Goal: Task Accomplishment & Management: Use online tool/utility

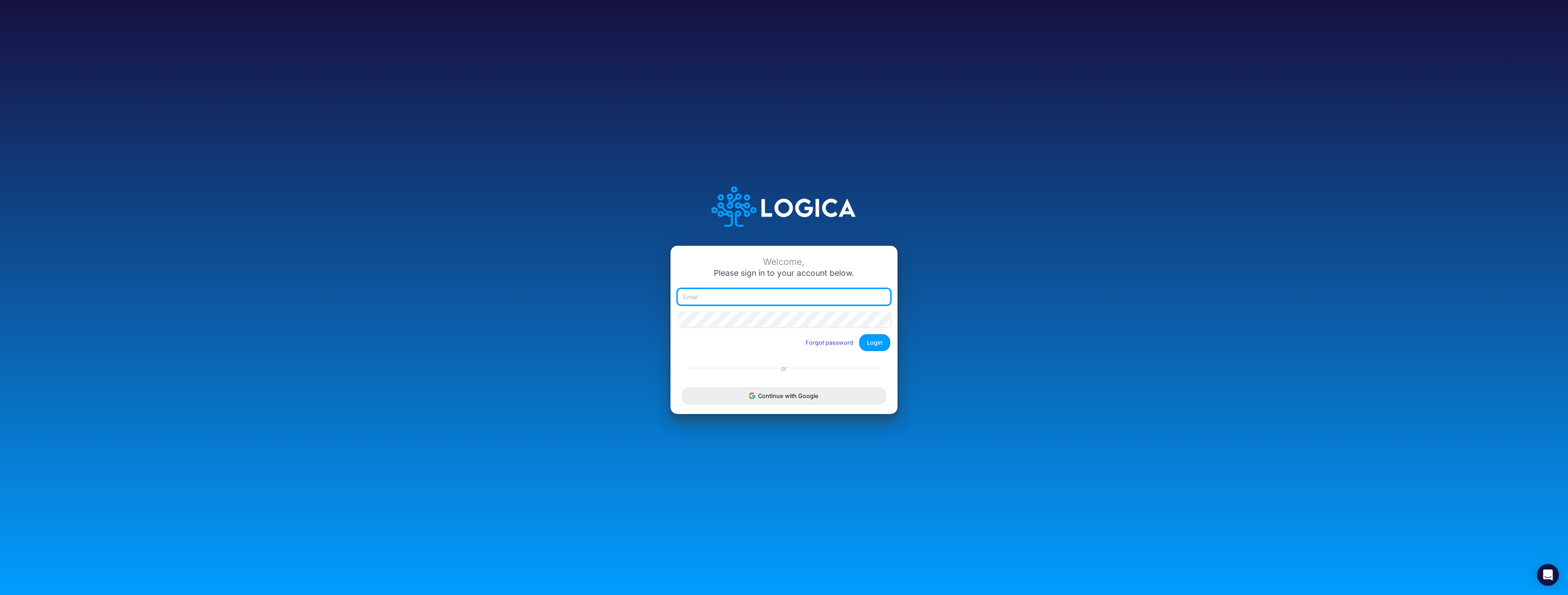
type input "[EMAIL_ADDRESS][DOMAIN_NAME]"
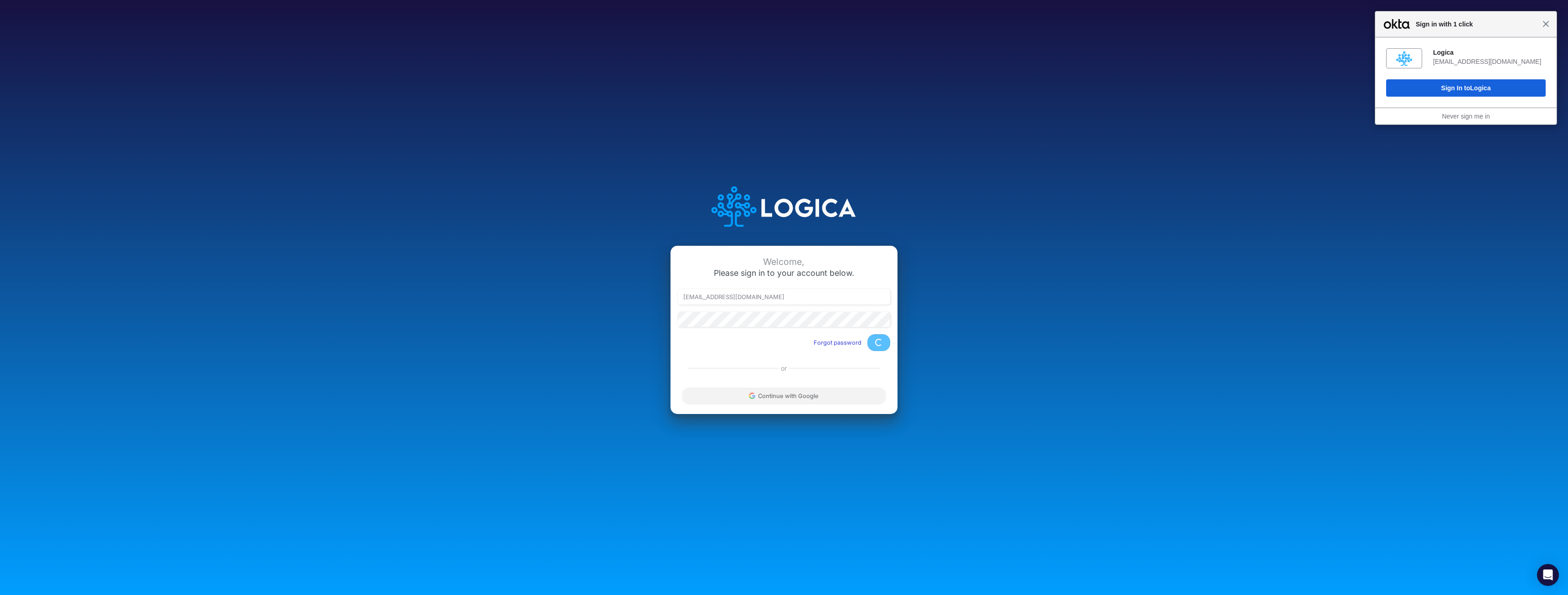
click at [1546, 22] on span "Close" at bounding box center [1546, 23] width 7 height 7
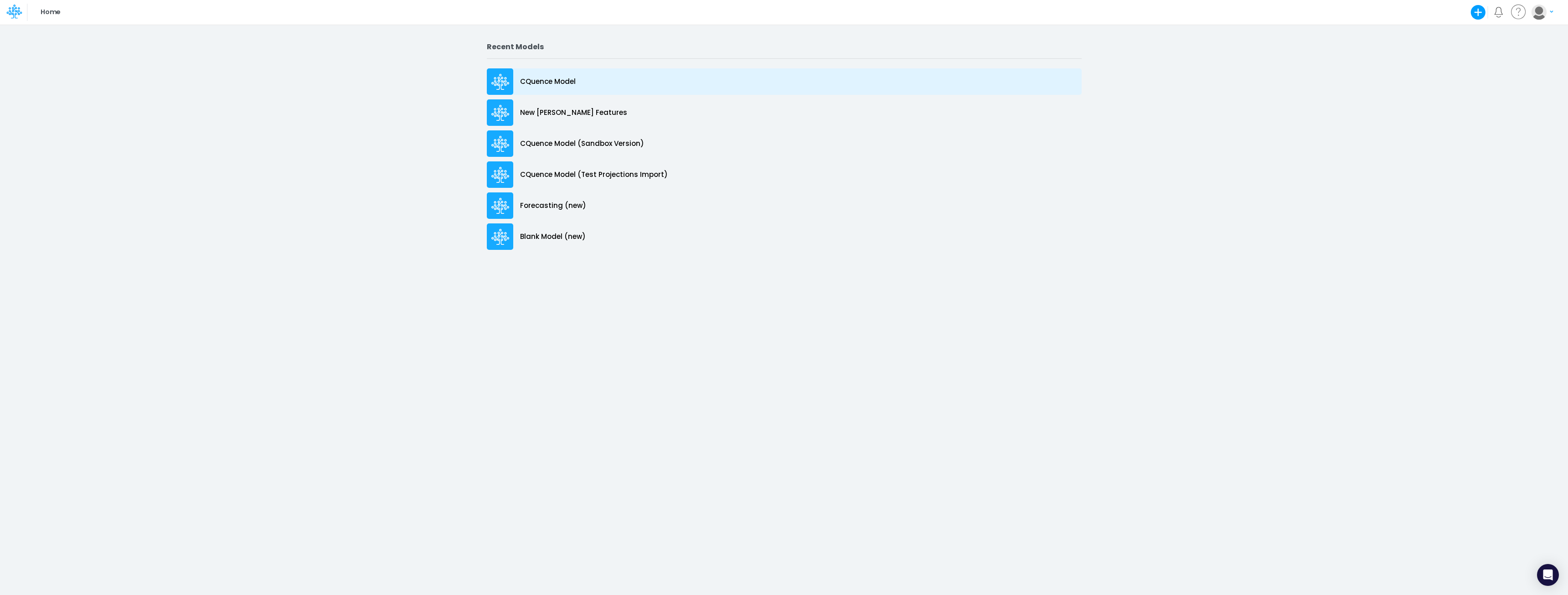
click at [564, 84] on p "CQuence Model" at bounding box center [548, 82] width 55 height 10
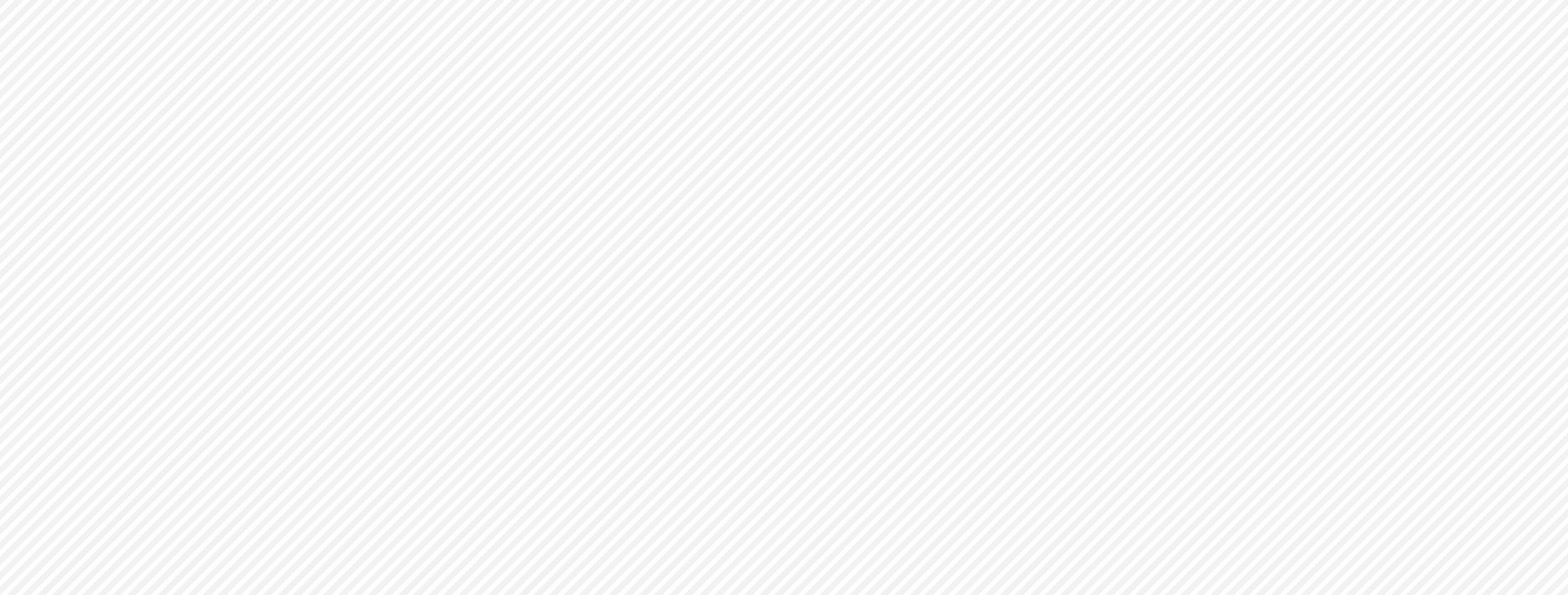
type input "Consolidated All by Month"
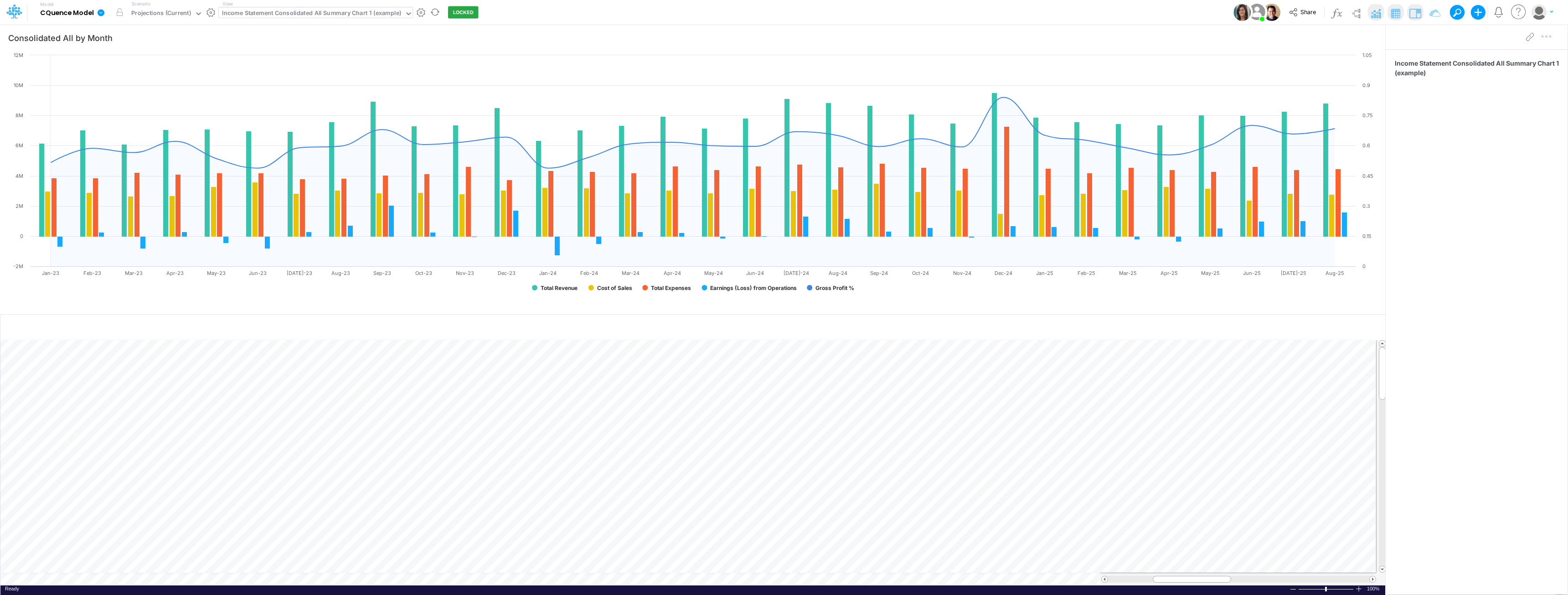
click at [286, 12] on div "Income Statement Consolidated All Summary Chart 1 (example)" at bounding box center [311, 14] width 179 height 10
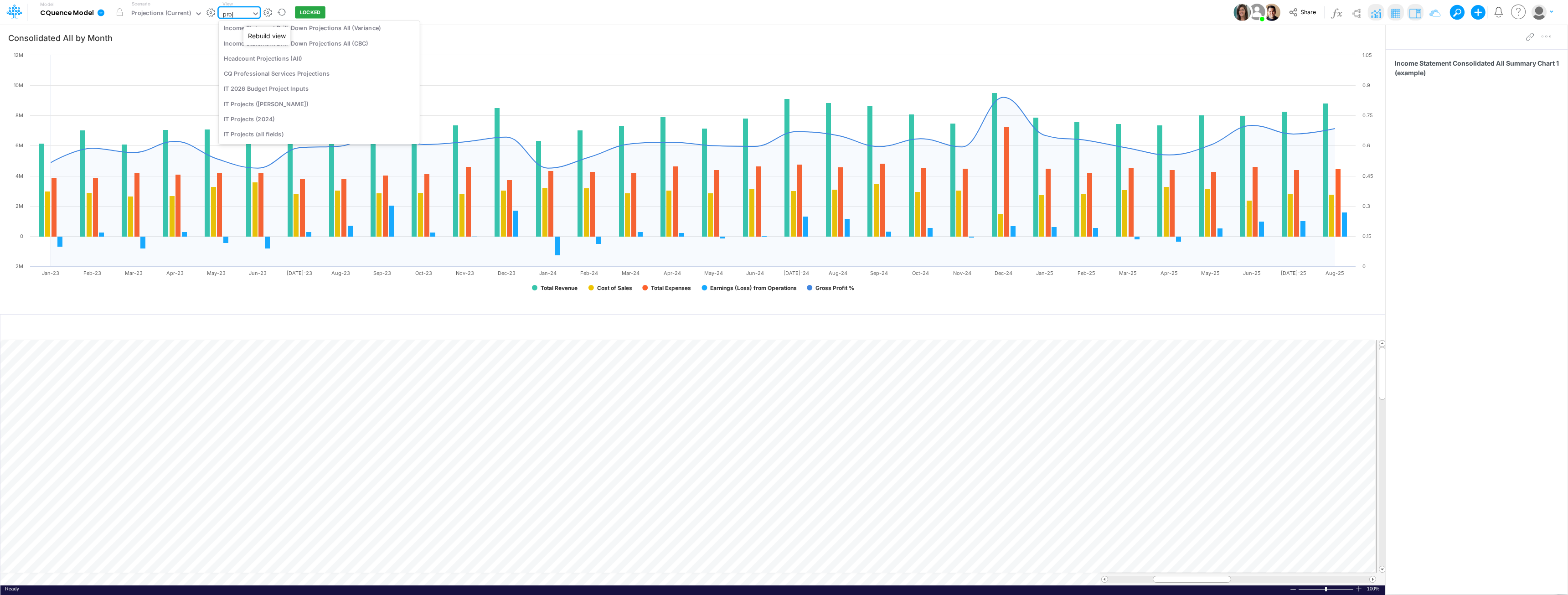
scroll to position [121, 0]
type input "projec"
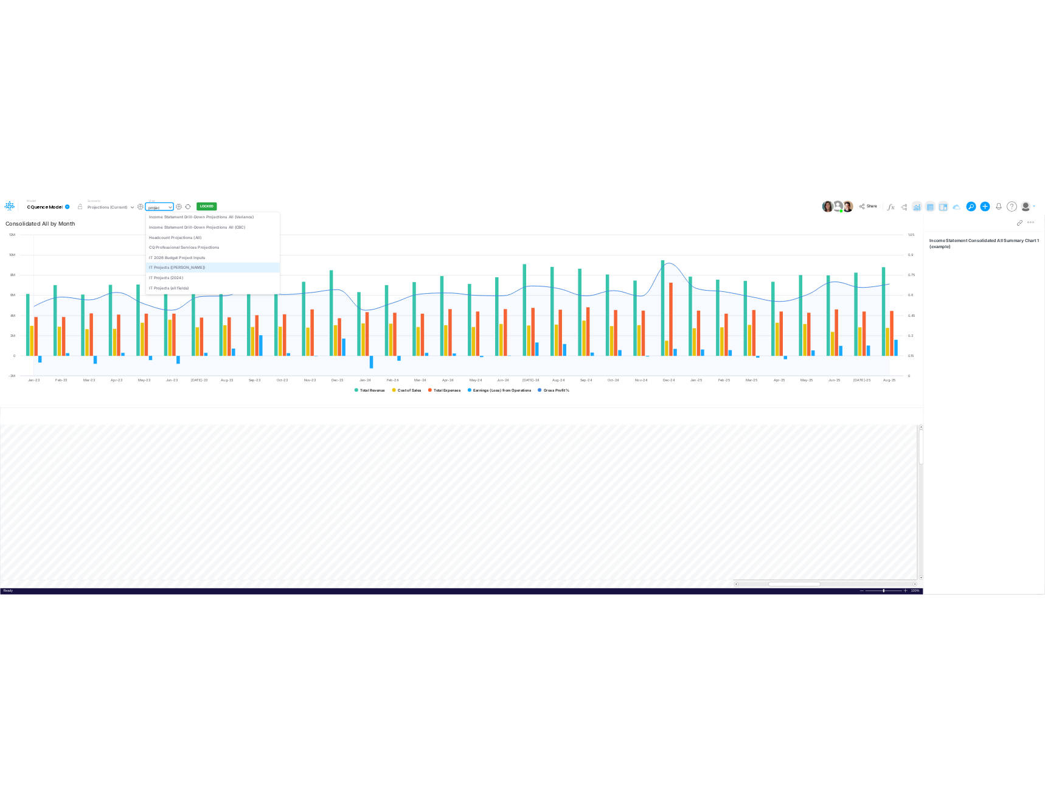
scroll to position [0, 0]
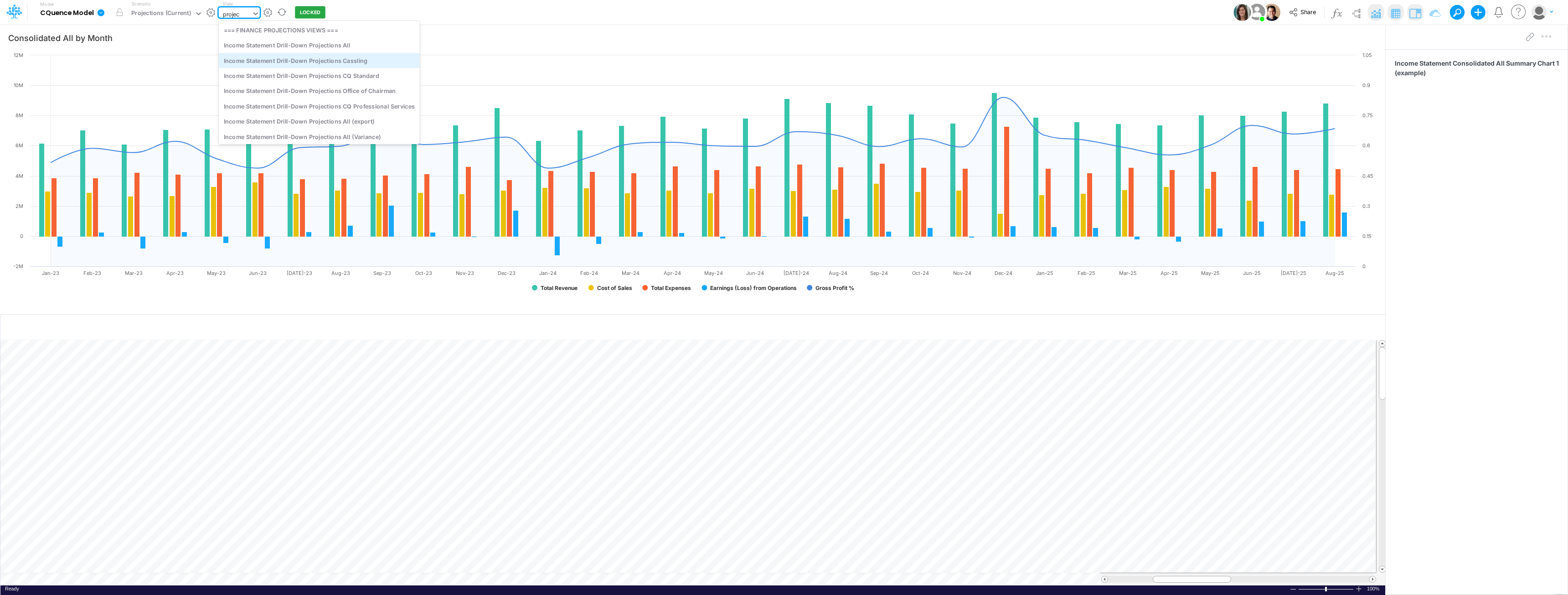
click at [324, 64] on div "Income Statement Drill-Down Projections Cassling" at bounding box center [319, 61] width 201 height 15
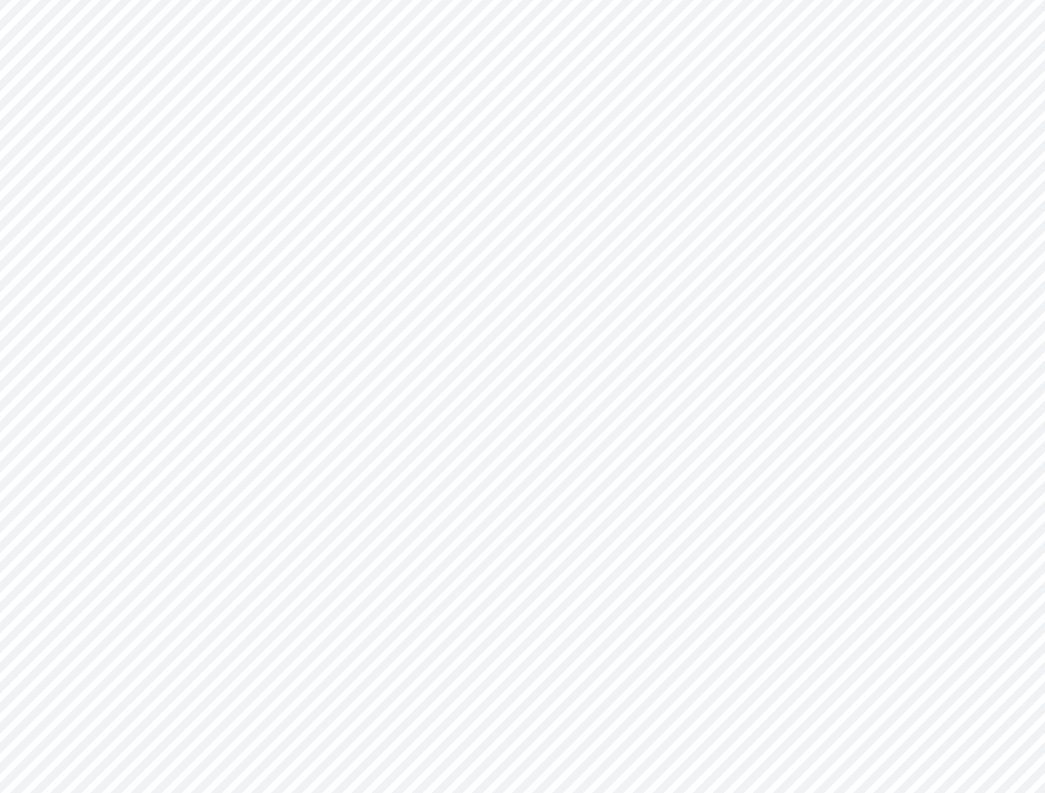
type input "Consolidated All by Month"
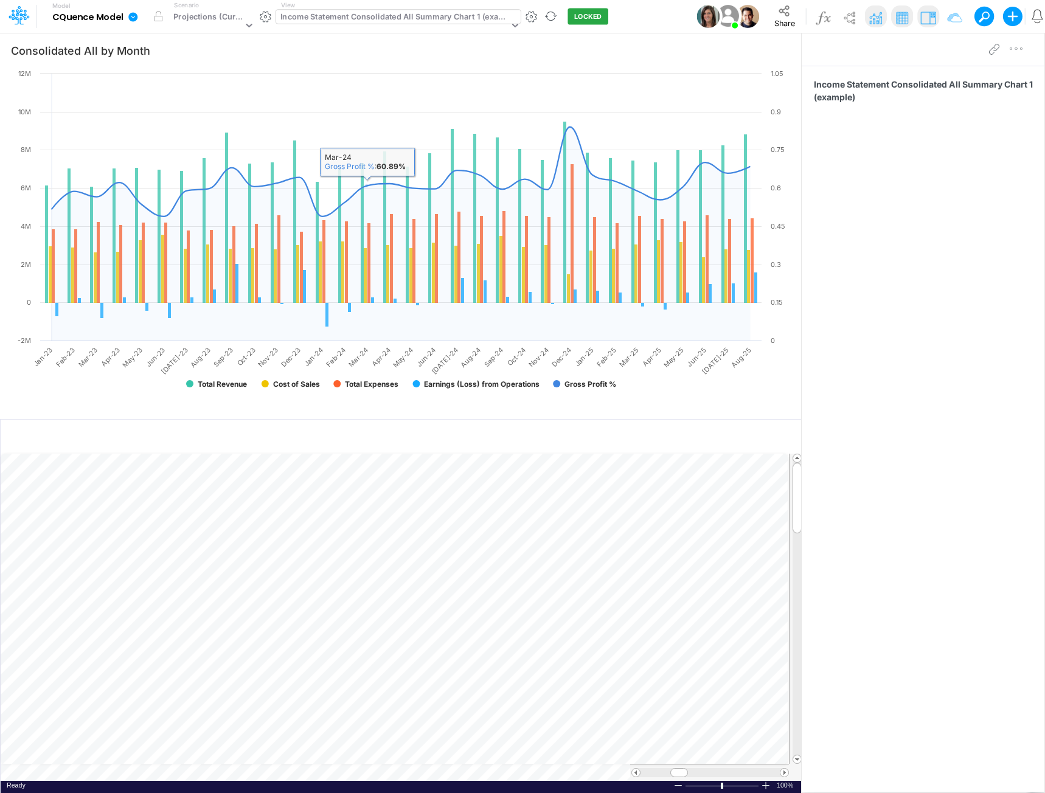
click at [351, 15] on div "Income Statement Consolidated All Summary Chart 1 (example)" at bounding box center [394, 18] width 228 height 14
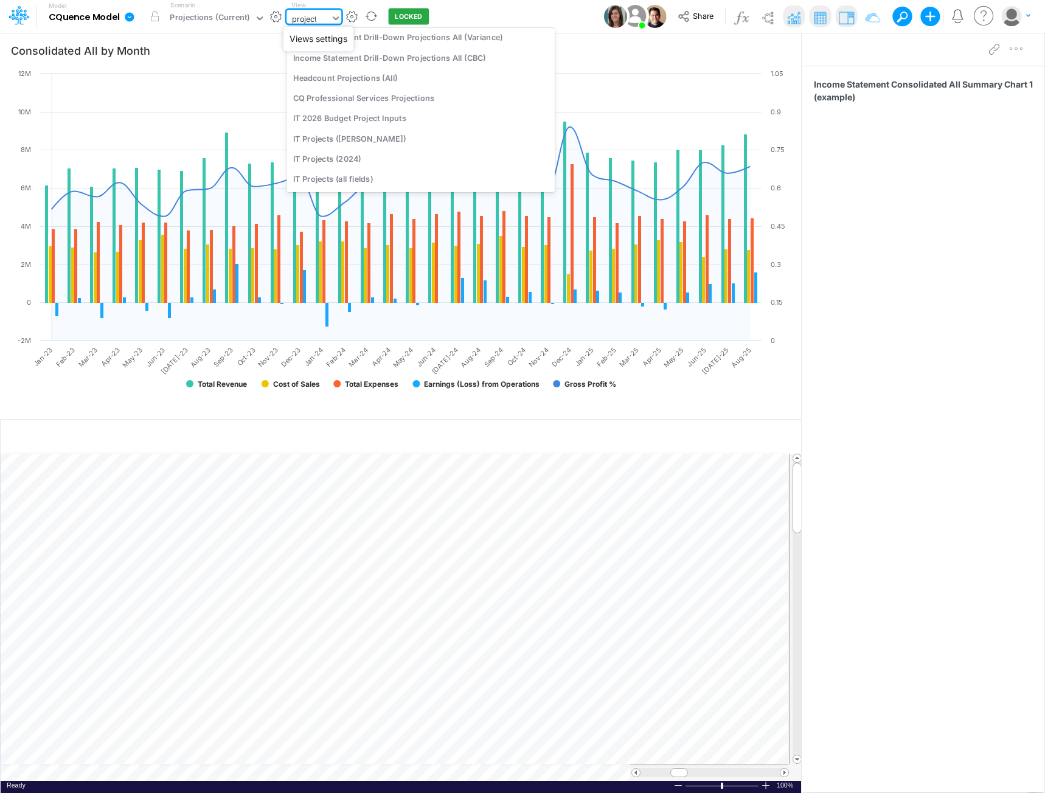
scroll to position [71, 0]
type input "projection"
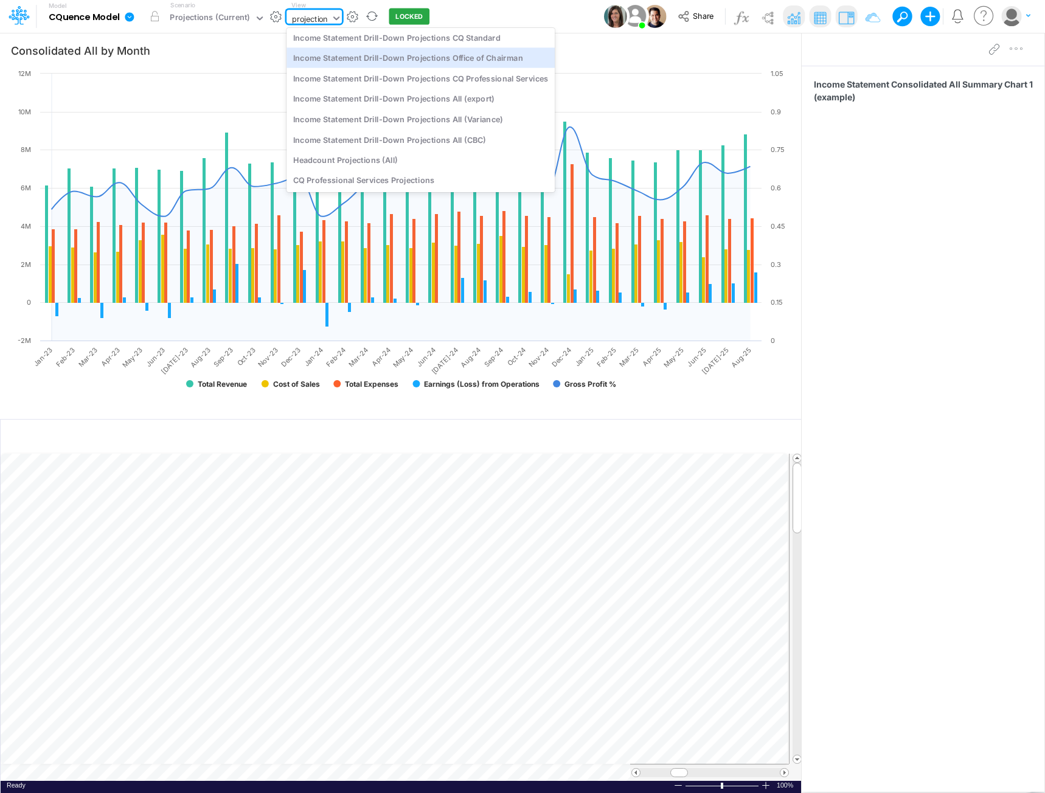
scroll to position [0, 0]
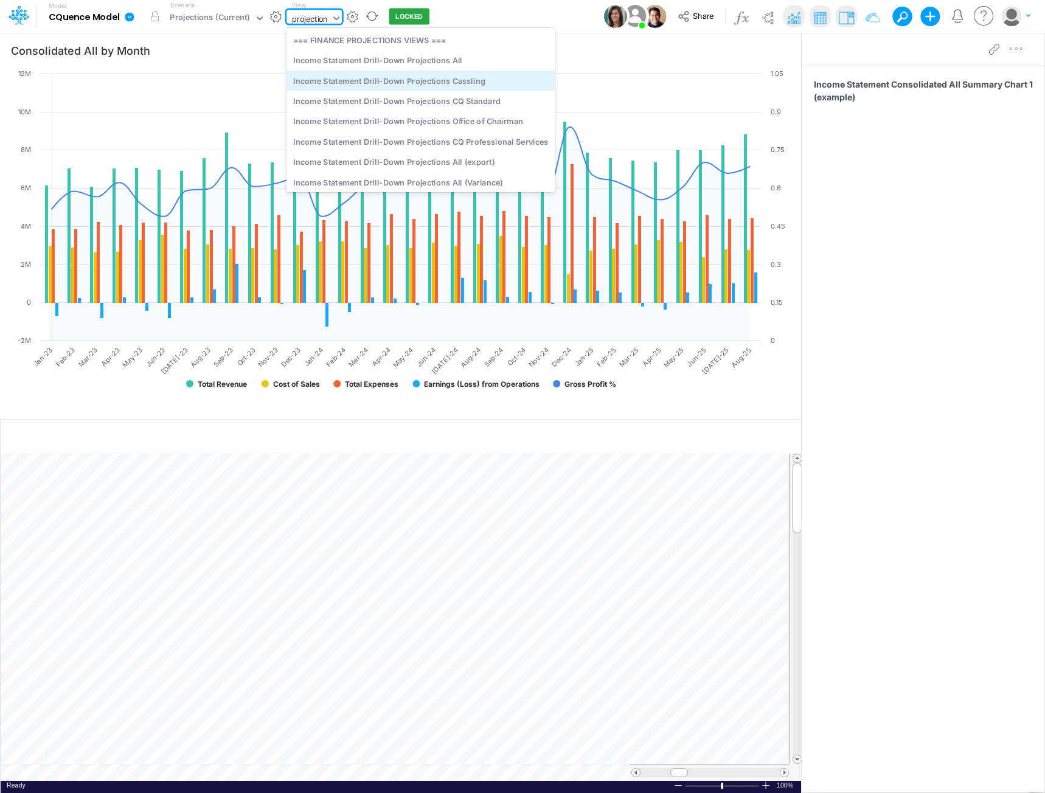
click at [440, 83] on div "Income Statement Drill-Down Projections Cassling" at bounding box center [420, 81] width 268 height 20
